Goal: Check status: Check status

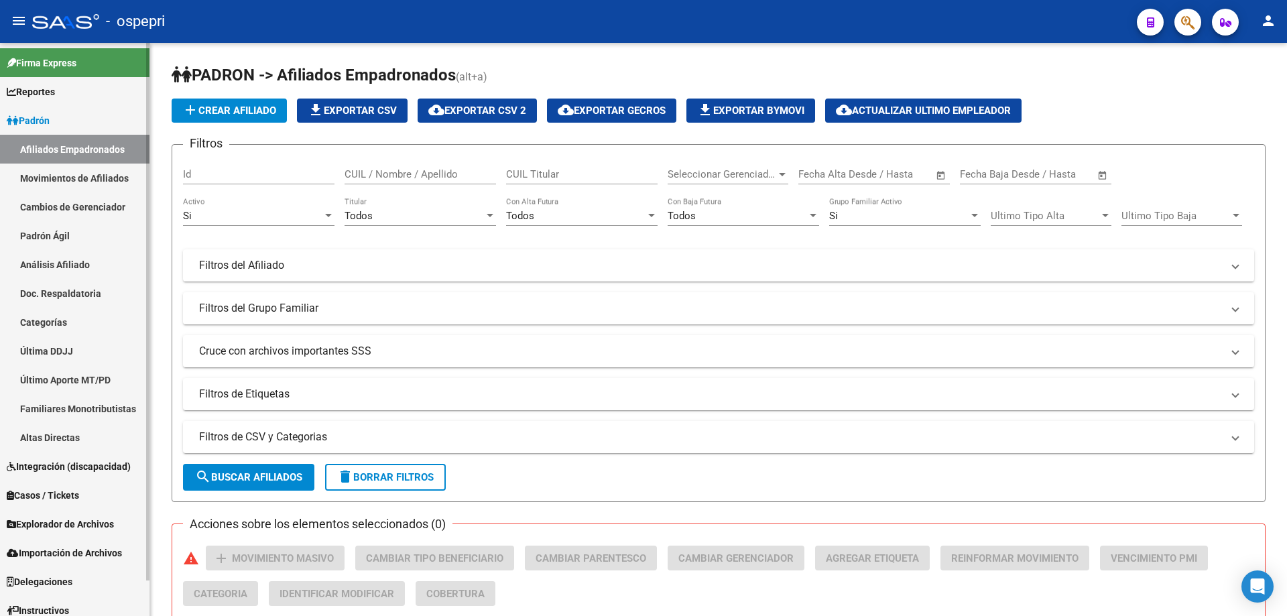
click at [80, 260] on link "Análisis Afiliado" at bounding box center [75, 264] width 150 height 29
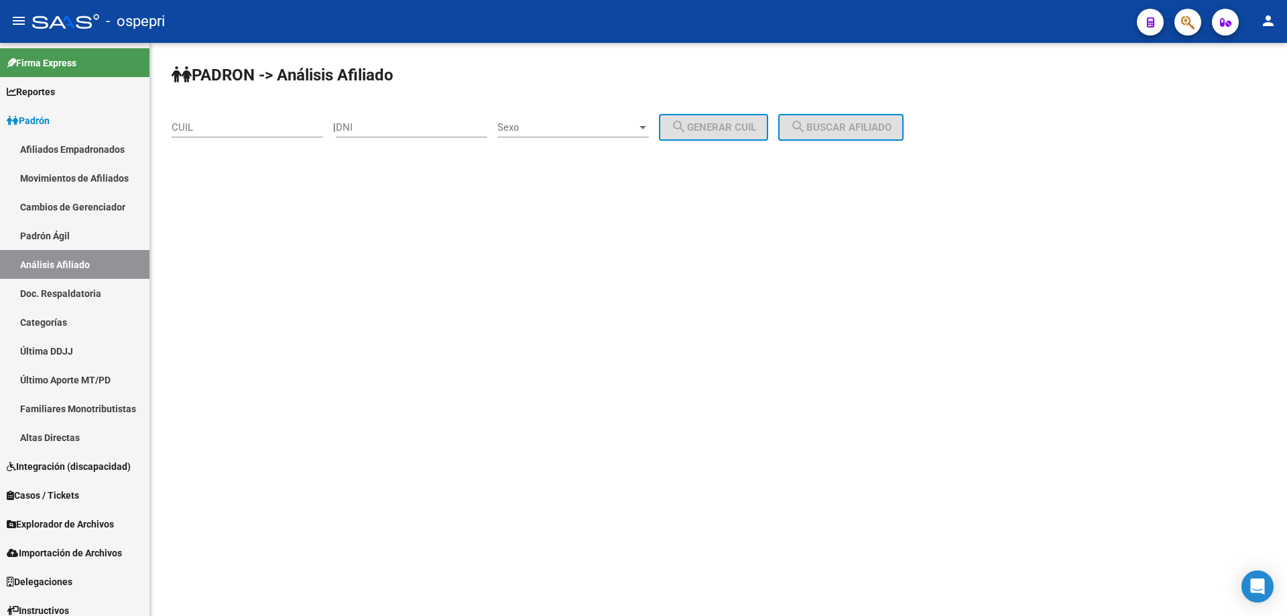
click at [438, 125] on input "DNI" at bounding box center [412, 127] width 152 height 12
paste input "41589812"
type input "41589812"
click at [593, 128] on span "Sexo" at bounding box center [566, 127] width 139 height 12
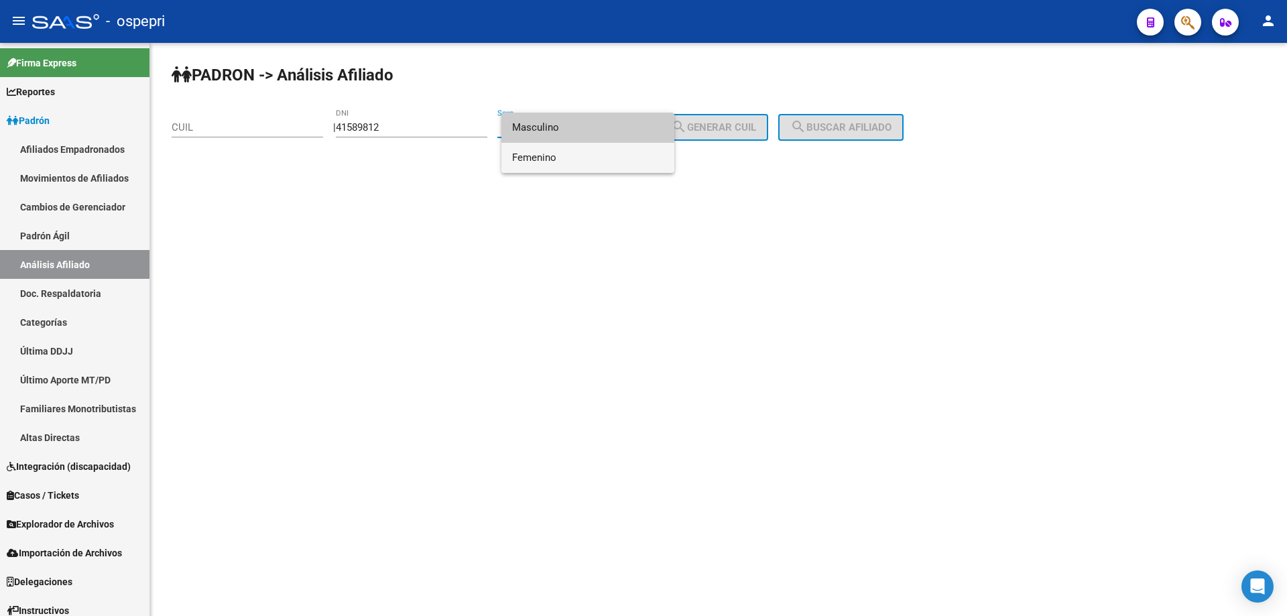
drag, startPoint x: 578, startPoint y: 162, endPoint x: 697, endPoint y: 115, distance: 128.0
click at [587, 163] on span "Femenino" at bounding box center [588, 158] width 152 height 30
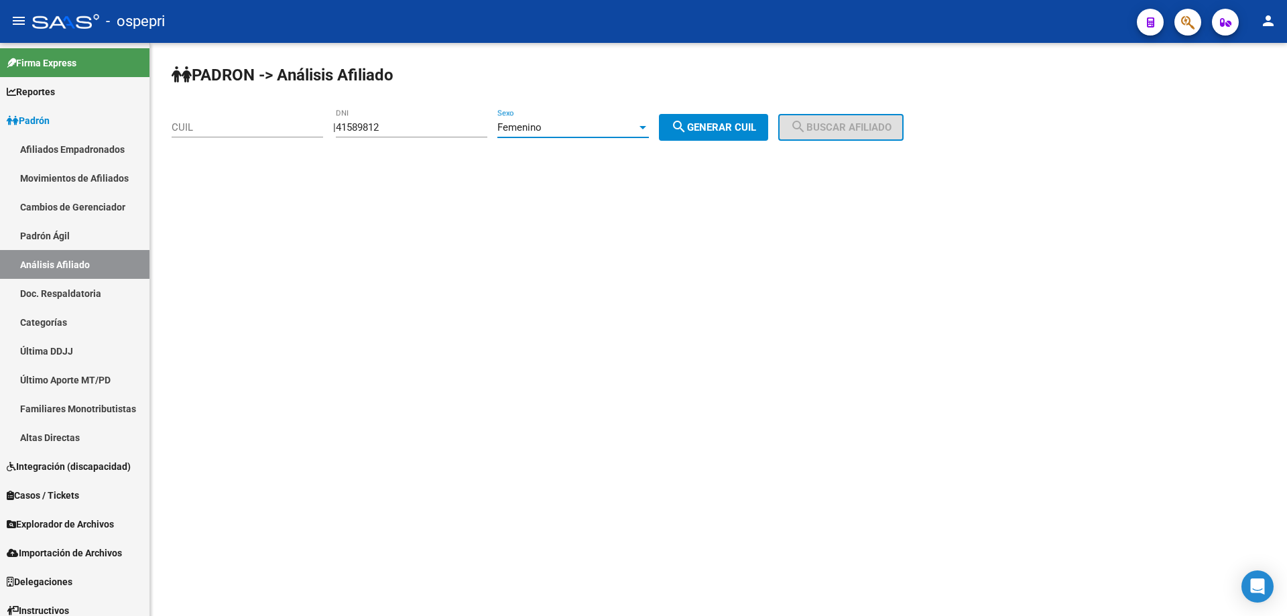
click at [713, 106] on div "PADRON -> Análisis Afiliado CUIL | 41589812 DNI Femenino Sexo search Generar CU…" at bounding box center [718, 113] width 1137 height 141
drag, startPoint x: 714, startPoint y: 121, endPoint x: 851, endPoint y: 127, distance: 136.9
click at [717, 125] on button "search Generar CUIL" at bounding box center [713, 127] width 109 height 27
type input "27-41589812-1"
drag, startPoint x: 863, startPoint y: 127, endPoint x: 812, endPoint y: 133, distance: 51.3
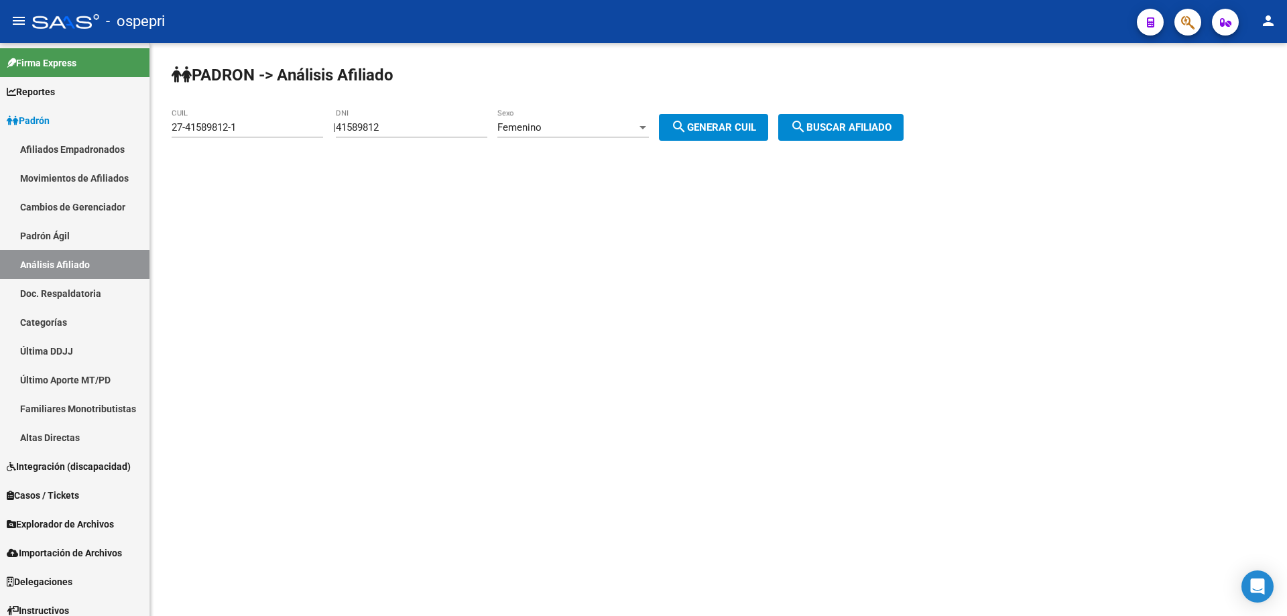
click at [862, 129] on span "search Buscar afiliado" at bounding box center [840, 127] width 101 height 12
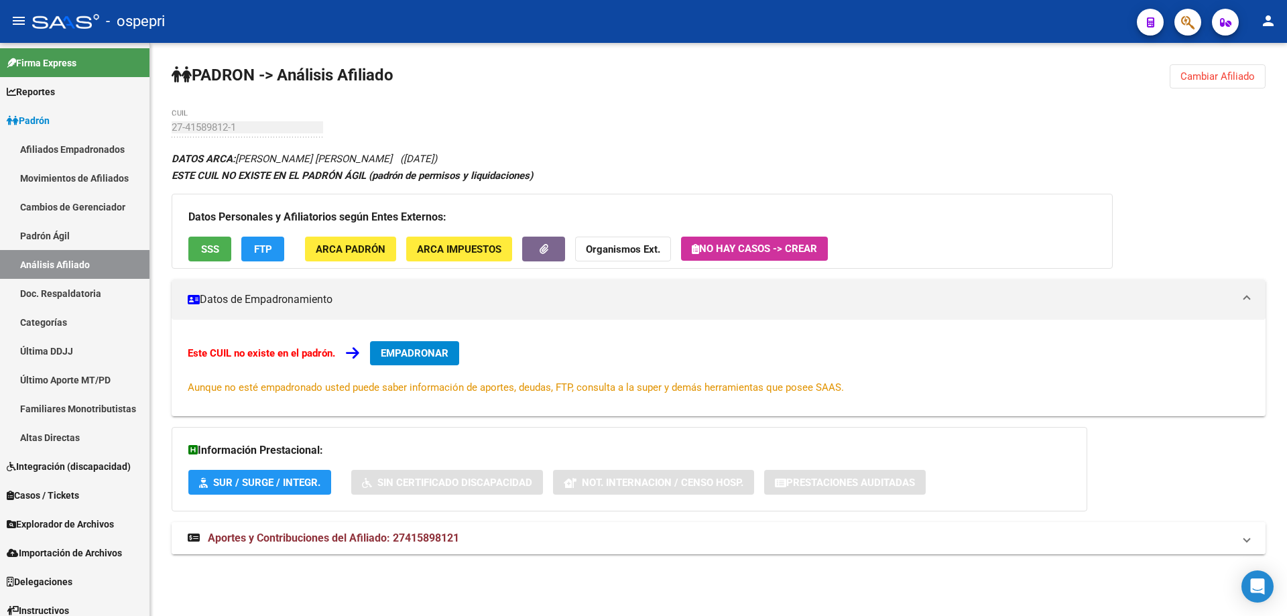
click at [402, 538] on span "Aportes y Contribuciones del Afiliado: 27415898121" at bounding box center [333, 538] width 251 height 13
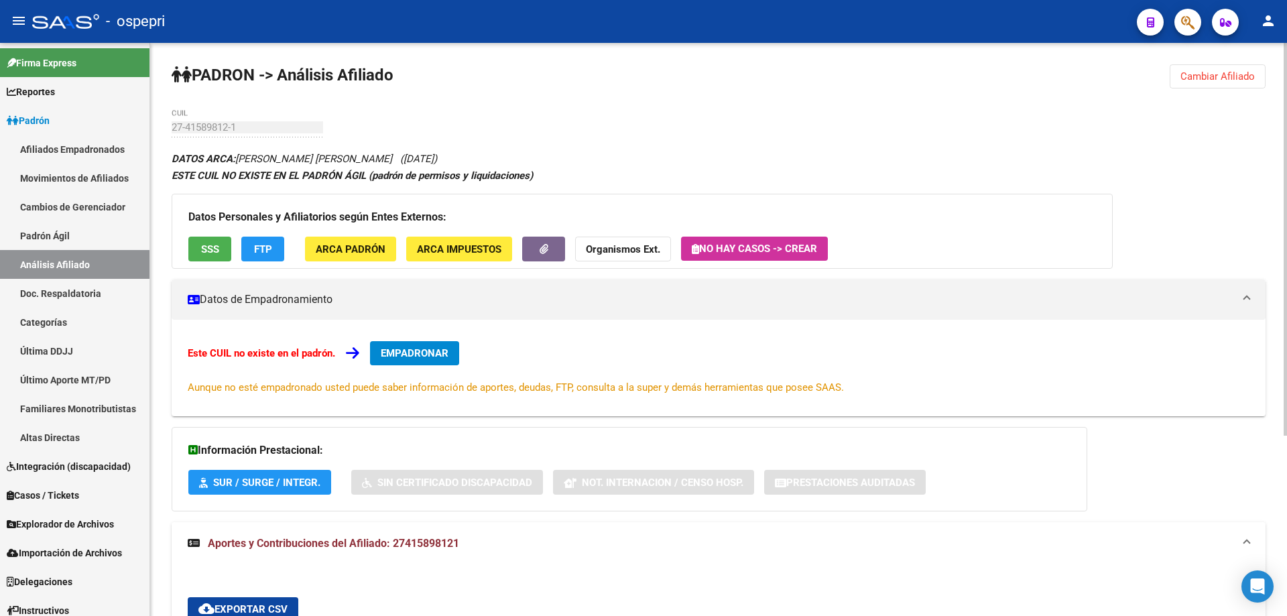
click at [629, 160] on div "DATOS ARCA: [PERSON_NAME] [PERSON_NAME] ([DATE]) ESTE CUIL NO EXISTE EN EL PADR…" at bounding box center [719, 493] width 1094 height 687
drag, startPoint x: 1217, startPoint y: 74, endPoint x: 1179, endPoint y: 80, distance: 37.9
click at [1212, 77] on span "Cambiar Afiliado" at bounding box center [1218, 76] width 74 height 12
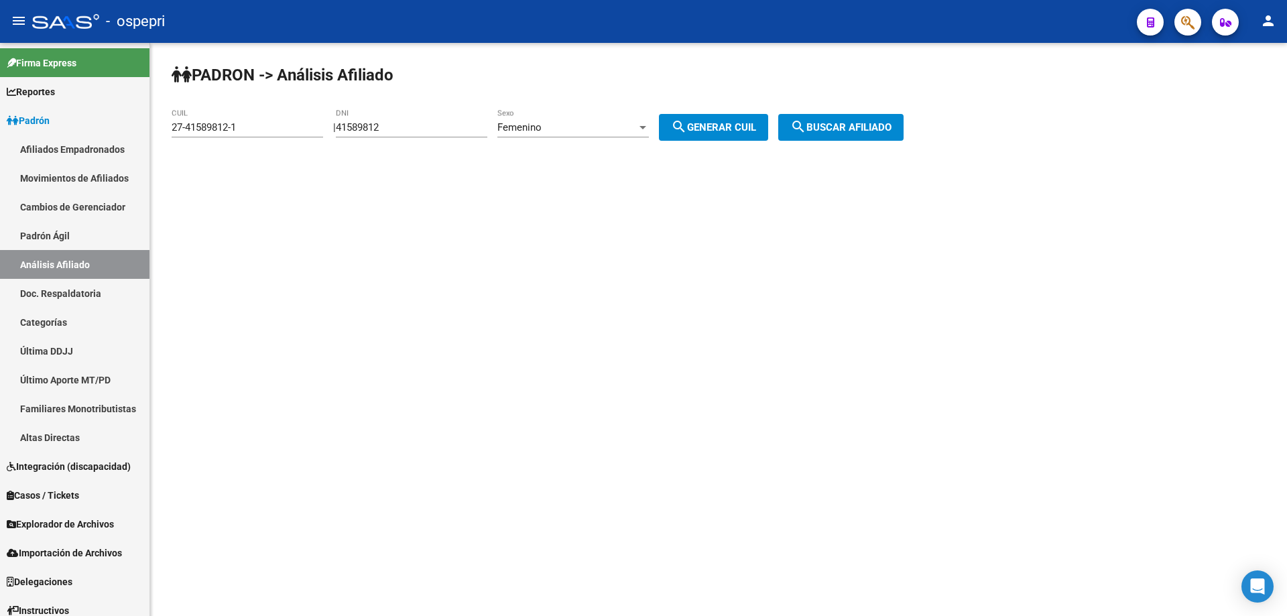
click at [376, 125] on input "41589812" at bounding box center [412, 127] width 152 height 12
paste input "17489044"
type input "17489044"
click at [738, 124] on span "search Generar CUIL" at bounding box center [713, 127] width 85 height 12
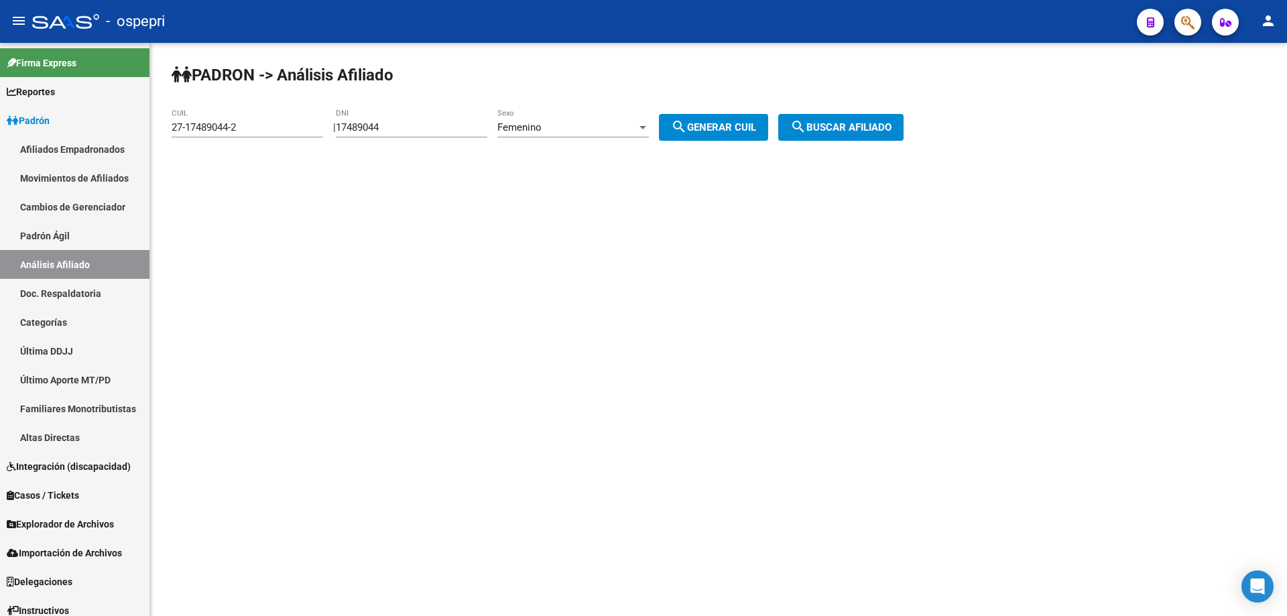
click at [638, 135] on div "Femenino Sexo" at bounding box center [573, 123] width 152 height 29
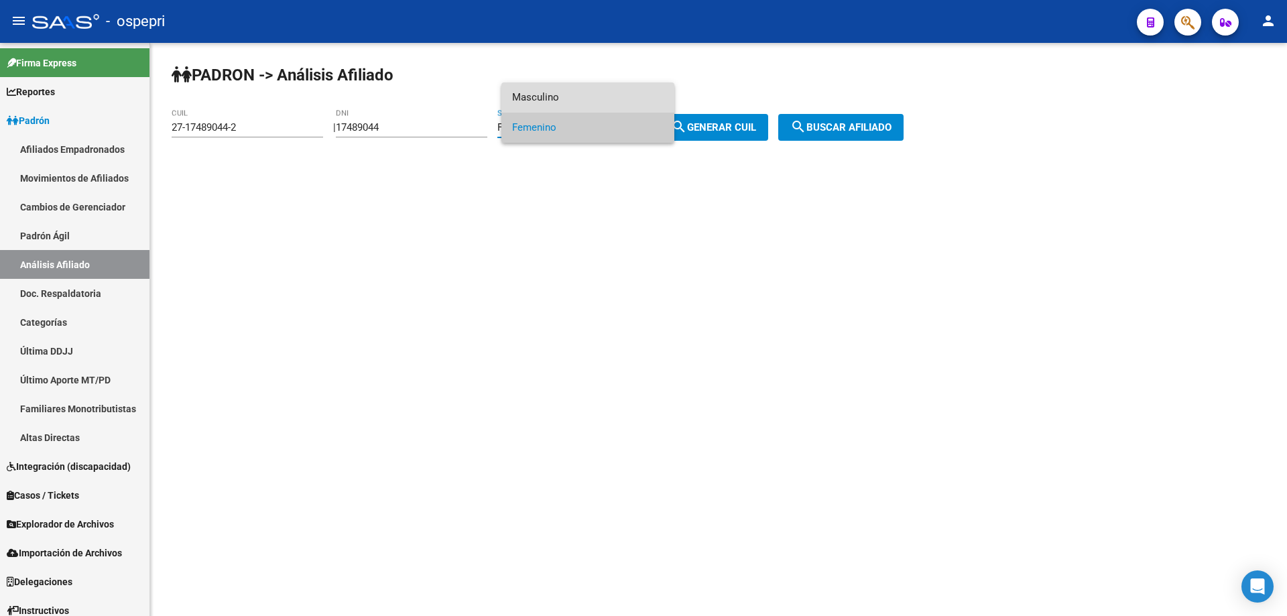
click at [617, 101] on span "Masculino" at bounding box center [588, 97] width 152 height 30
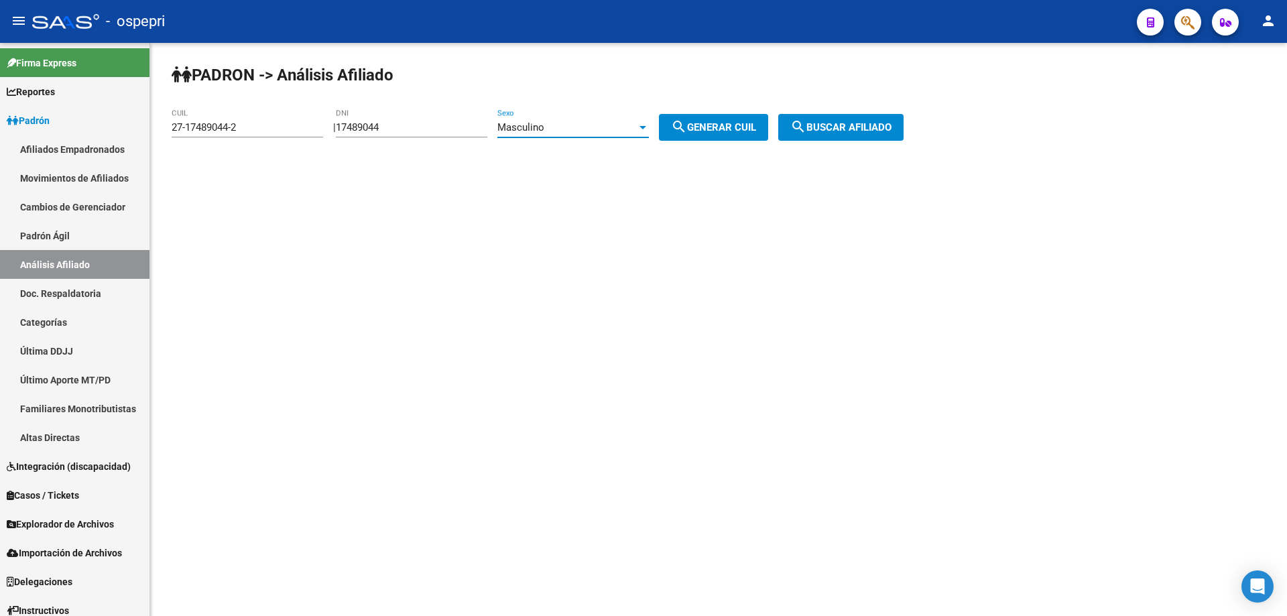
click at [734, 135] on button "search Generar CUIL" at bounding box center [713, 127] width 109 height 27
click at [851, 127] on span "search Buscar afiliado" at bounding box center [840, 127] width 101 height 12
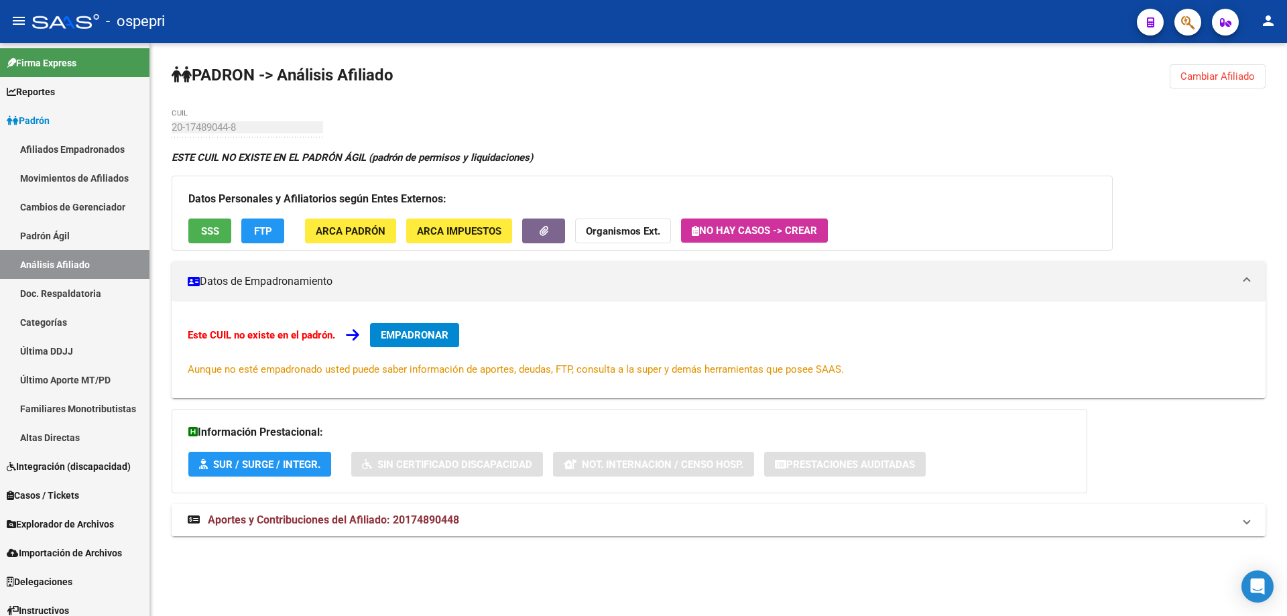
click at [385, 521] on span "Aportes y Contribuciones del Afiliado: 20174890448" at bounding box center [333, 520] width 251 height 13
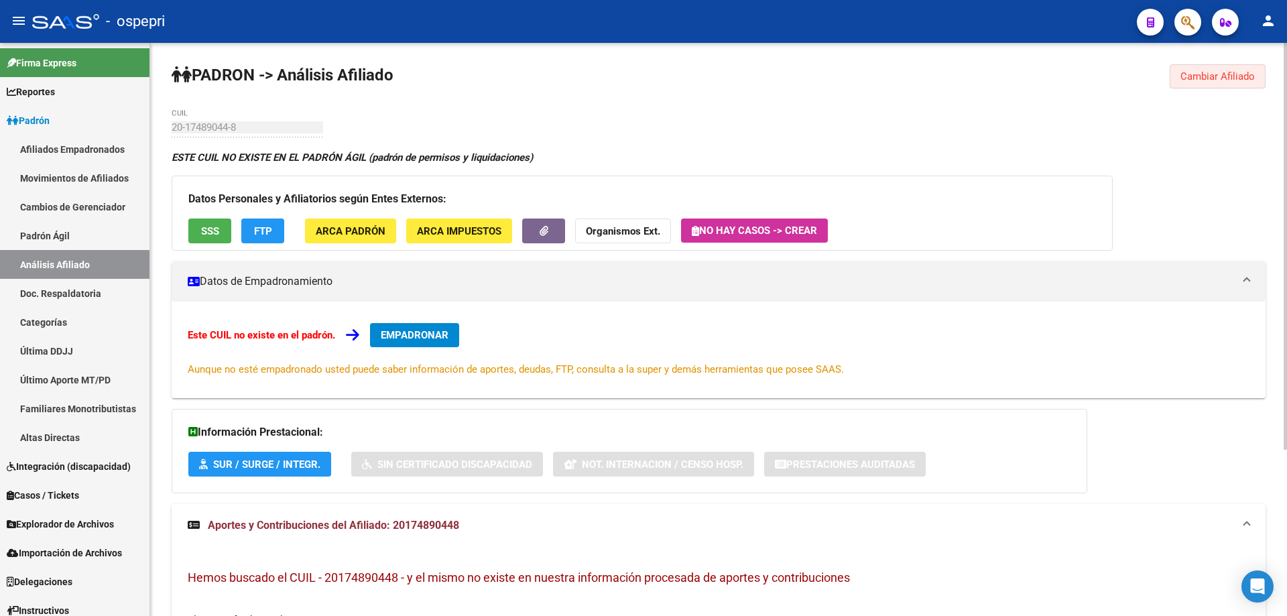
click at [1215, 73] on span "Cambiar Afiliado" at bounding box center [1218, 76] width 74 height 12
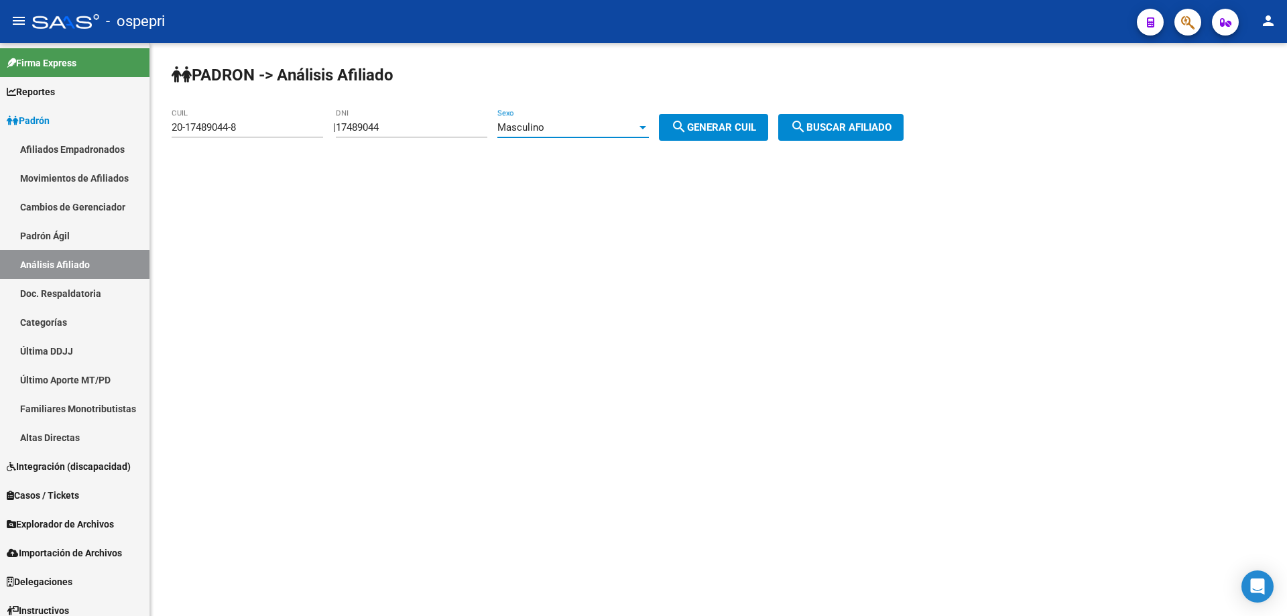
click at [597, 128] on div "Masculino" at bounding box center [566, 127] width 139 height 12
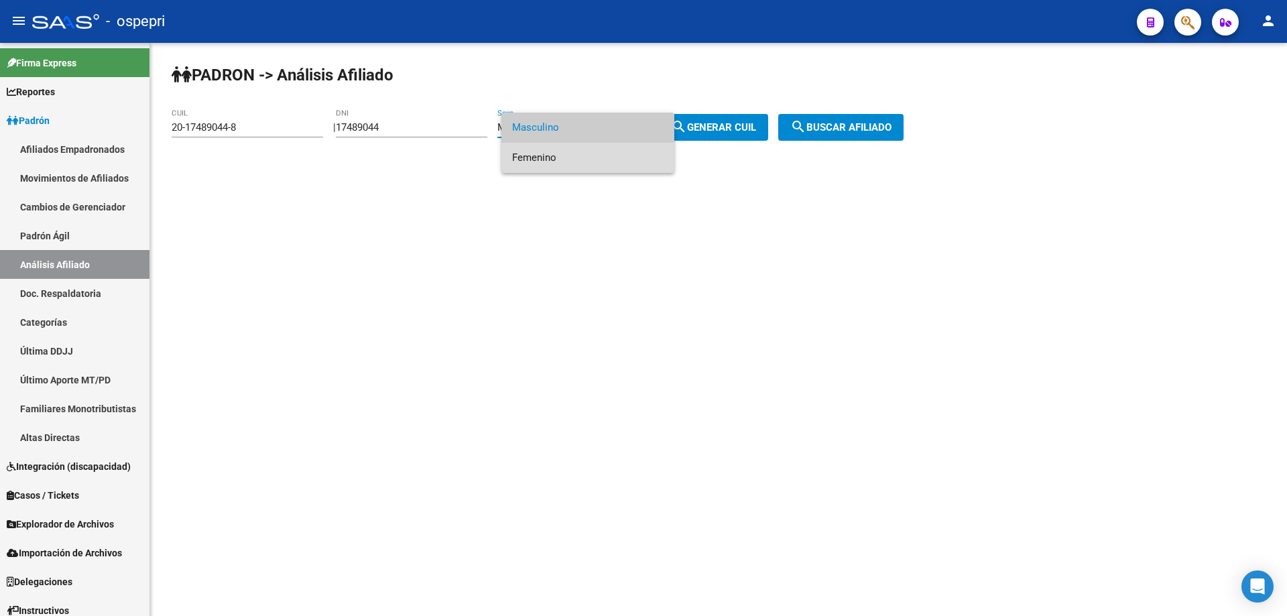
click at [591, 160] on span "Femenino" at bounding box center [588, 158] width 152 height 30
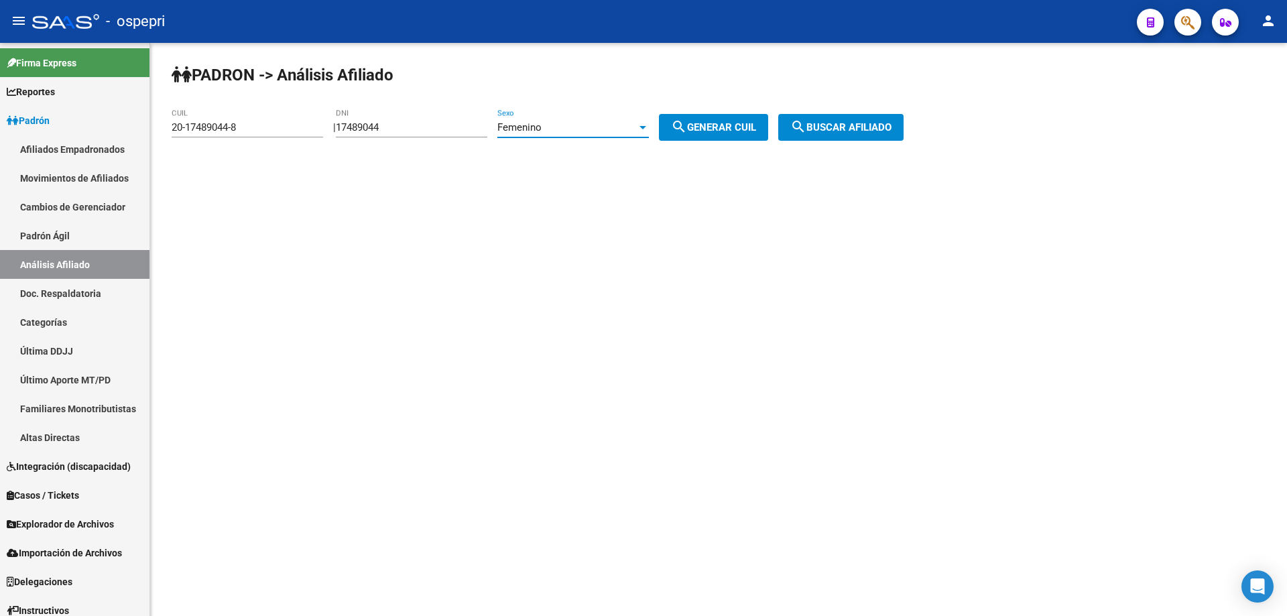
click at [687, 121] on mat-icon "search" at bounding box center [679, 127] width 16 height 16
click at [856, 130] on span "search Buscar afiliado" at bounding box center [840, 127] width 101 height 12
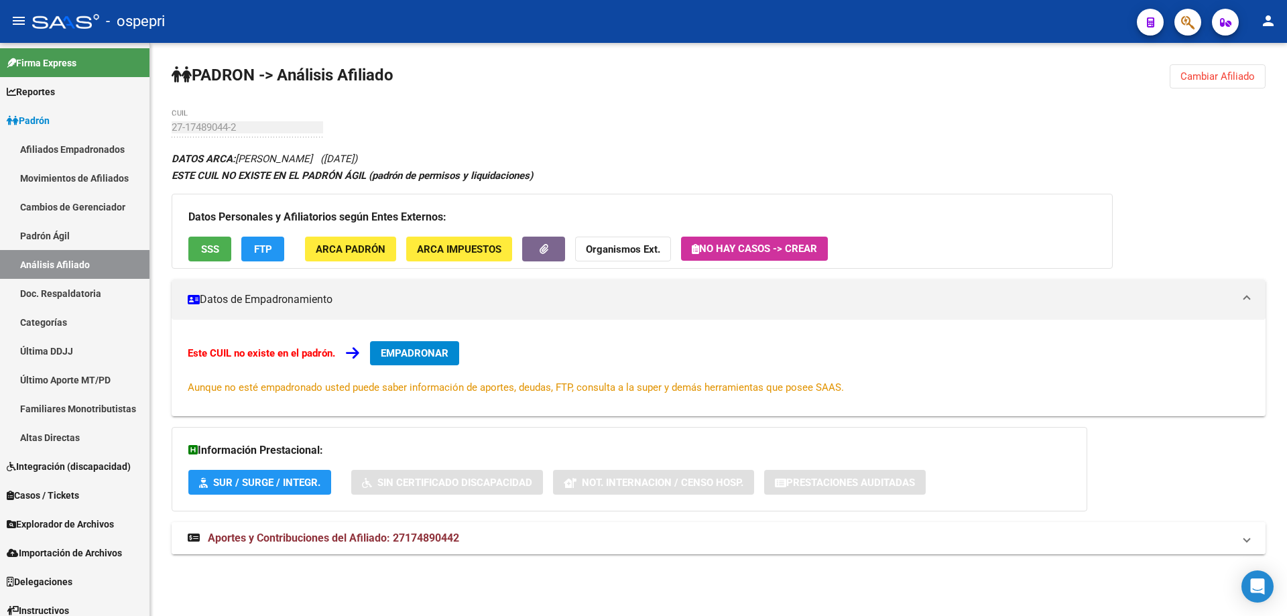
click at [381, 548] on mat-expansion-panel-header "Aportes y Contribuciones del Afiliado: 27174890442" at bounding box center [719, 538] width 1094 height 32
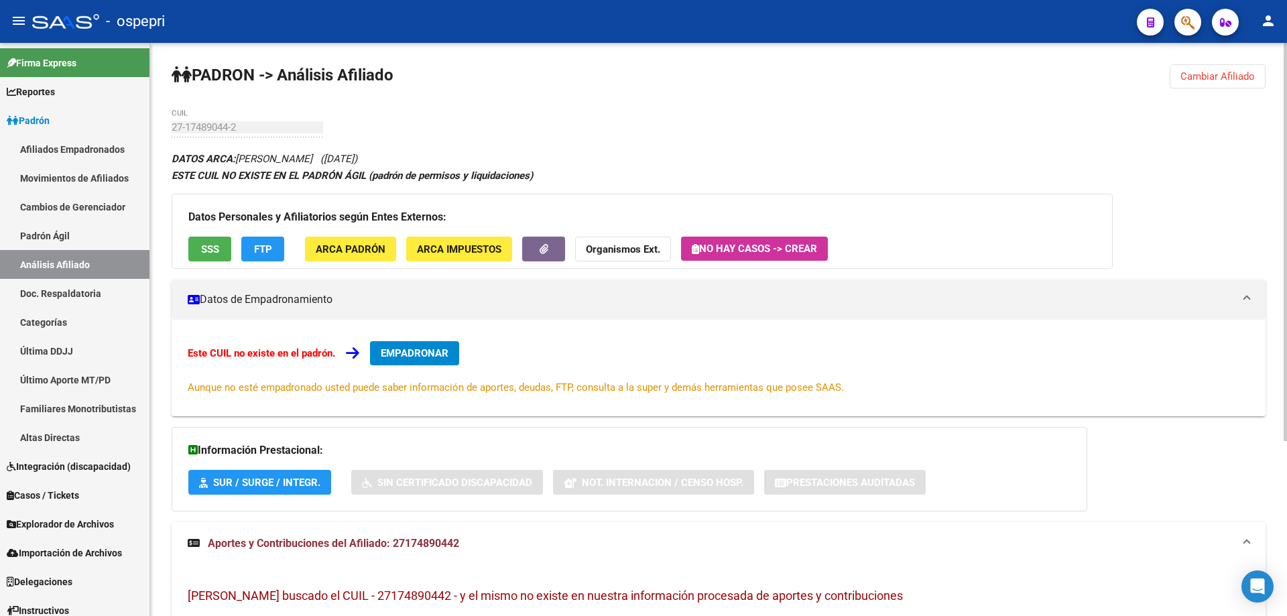
click at [427, 542] on span "Aportes y Contribuciones del Afiliado: 27174890442" at bounding box center [333, 543] width 251 height 13
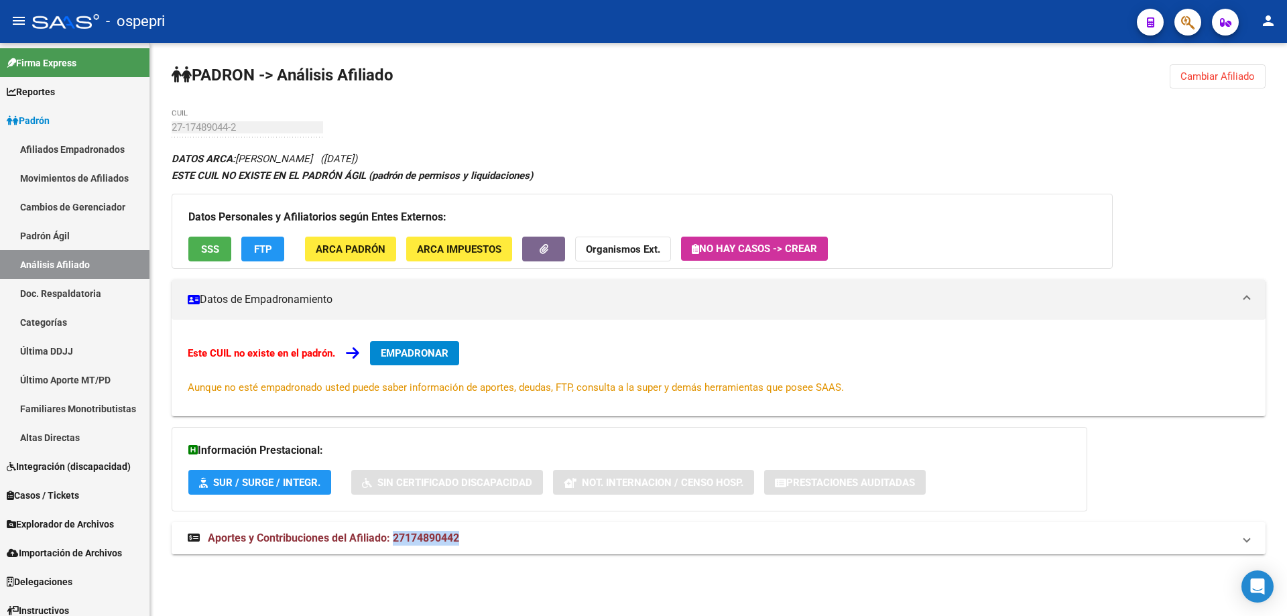
click at [427, 542] on span "Aportes y Contribuciones del Afiliado: 27174890442" at bounding box center [333, 538] width 251 height 13
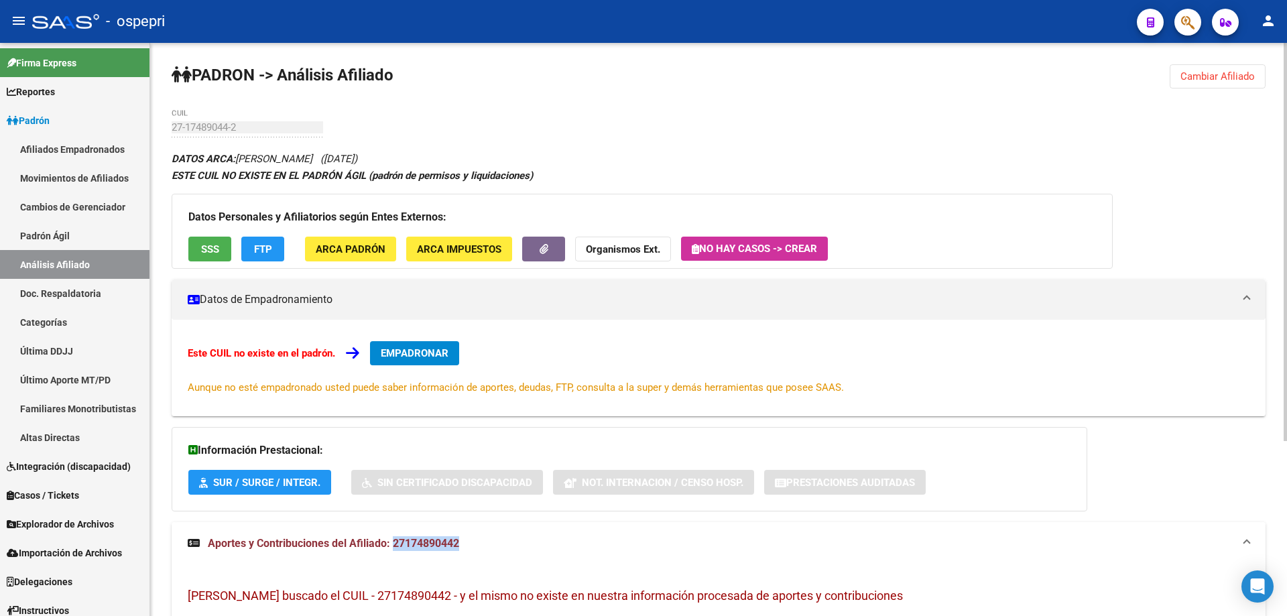
copy span "27174890442"
drag, startPoint x: 1195, startPoint y: 76, endPoint x: 950, endPoint y: 80, distance: 245.4
click at [1195, 77] on span "Cambiar Afiliado" at bounding box center [1218, 76] width 74 height 12
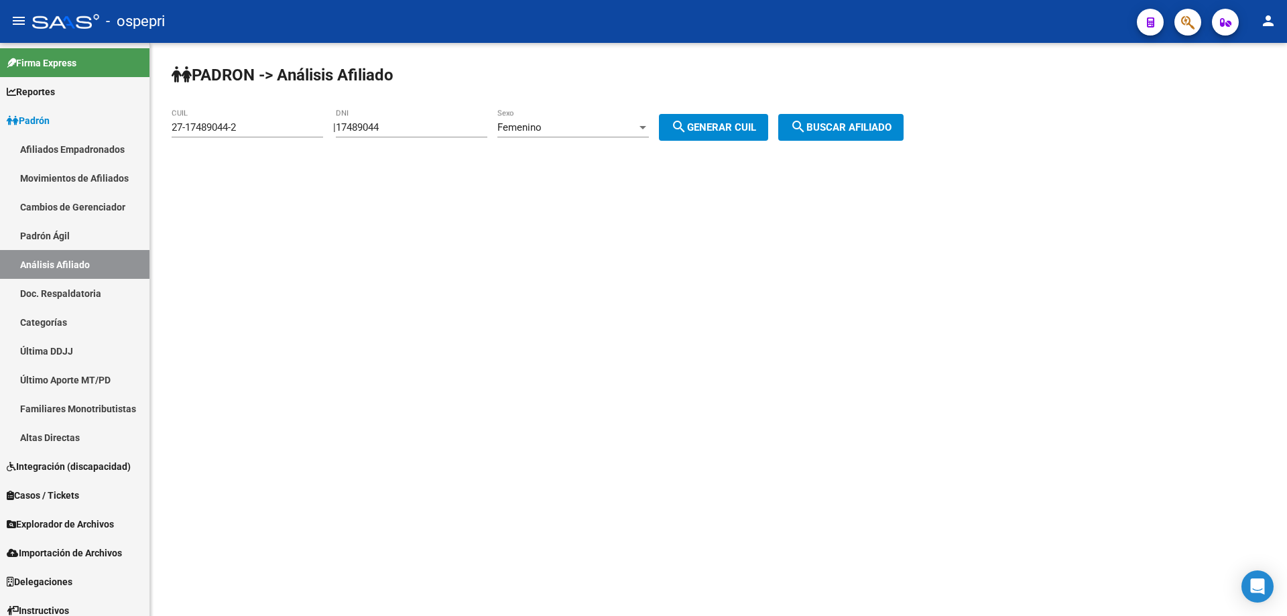
click at [583, 130] on div "Femenino" at bounding box center [566, 127] width 139 height 12
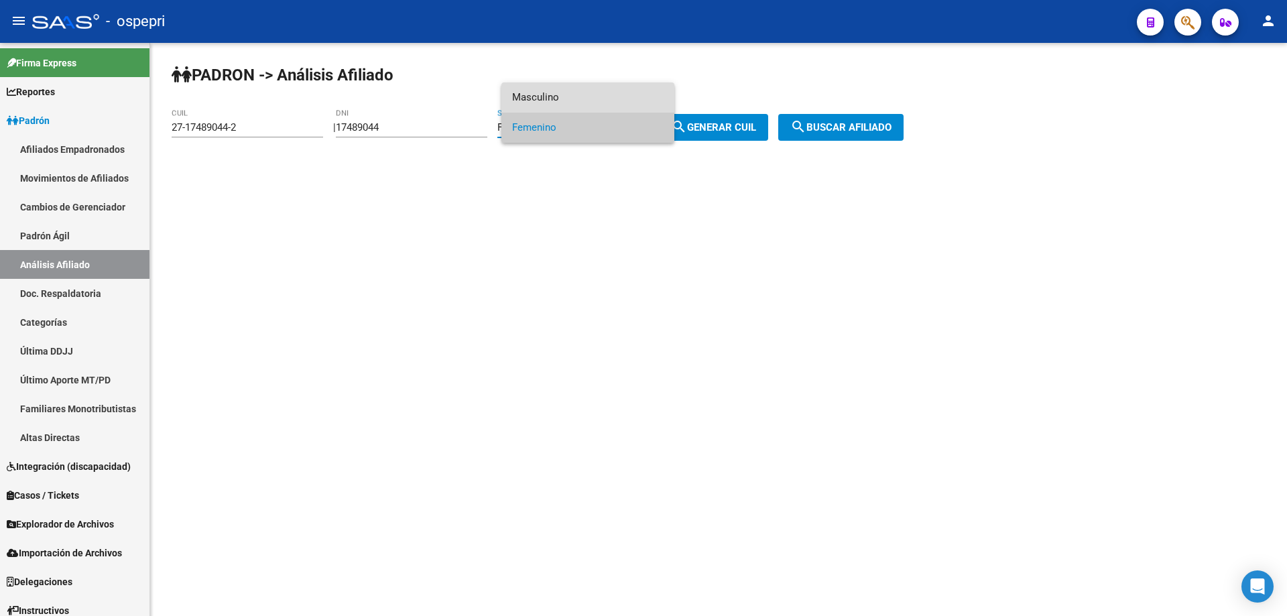
drag, startPoint x: 603, startPoint y: 101, endPoint x: 668, endPoint y: 125, distance: 70.2
click at [605, 100] on span "Masculino" at bounding box center [588, 97] width 152 height 30
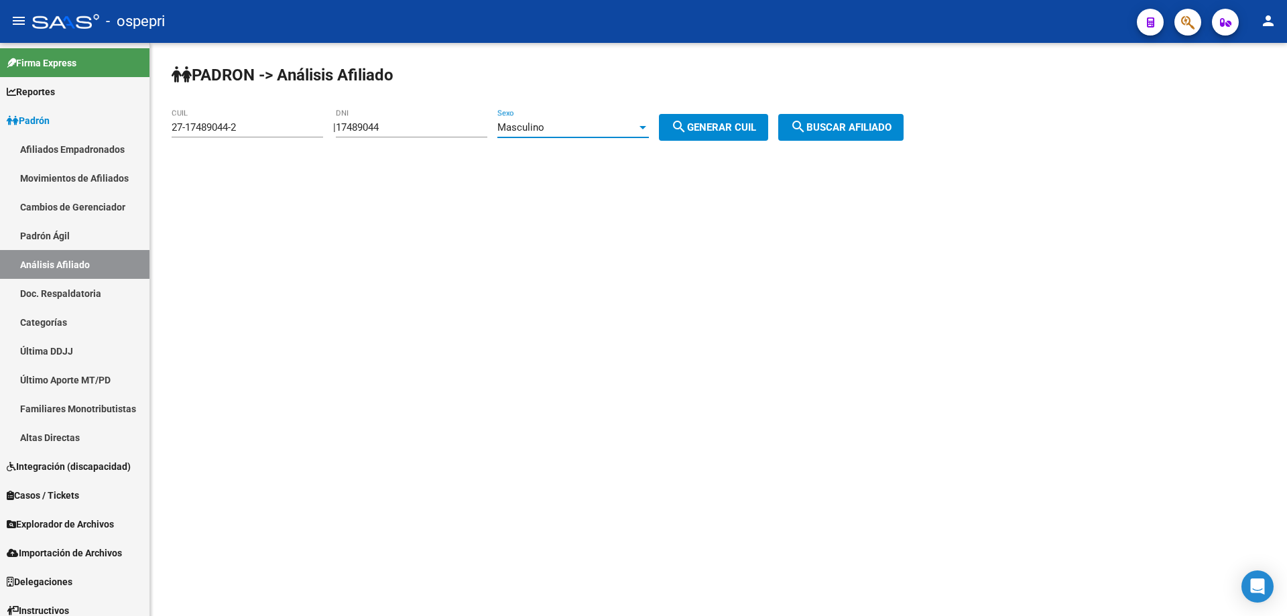
click at [687, 134] on mat-icon "search" at bounding box center [679, 127] width 16 height 16
type input "20-17489044-8"
click at [827, 123] on span "search Buscar afiliado" at bounding box center [840, 127] width 101 height 12
